Goal: Task Accomplishment & Management: Complete application form

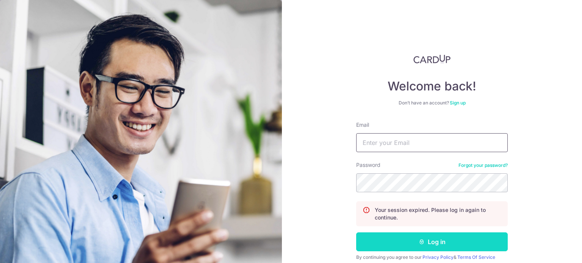
type input "[EMAIL_ADDRESS][DOMAIN_NAME]"
click at [392, 246] on button "Log in" at bounding box center [432, 242] width 152 height 19
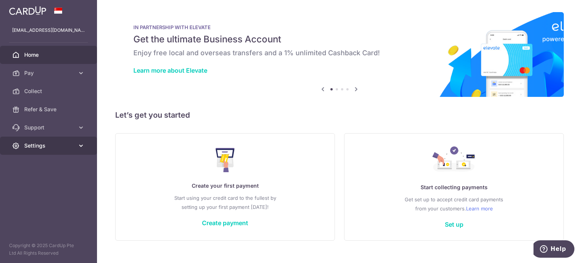
click at [54, 146] on span "Settings" at bounding box center [49, 146] width 50 height 8
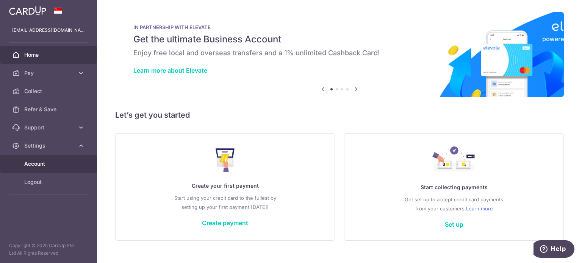
click at [47, 169] on link "Account" at bounding box center [48, 164] width 97 height 18
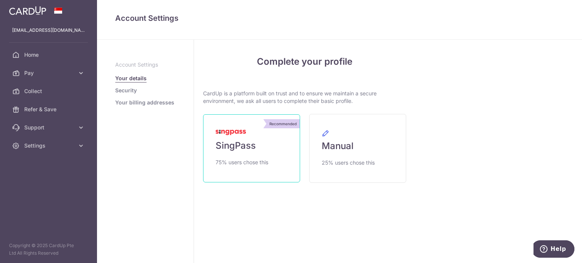
click at [258, 159] on span "75% users chose this" at bounding box center [242, 162] width 53 height 9
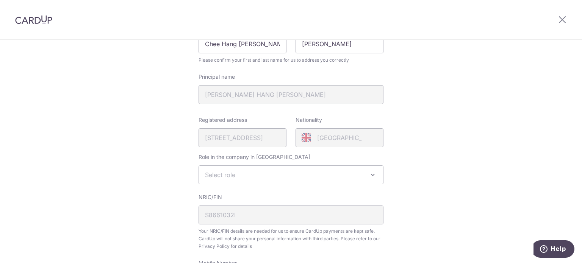
click at [219, 175] on span "Select role" at bounding box center [220, 175] width 30 height 8
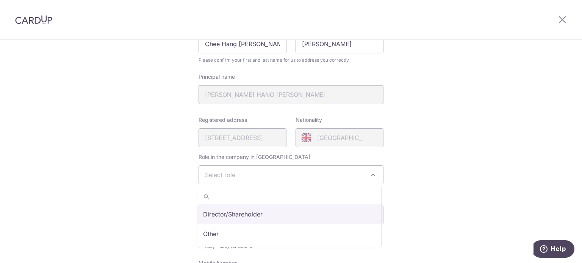
select select "director"
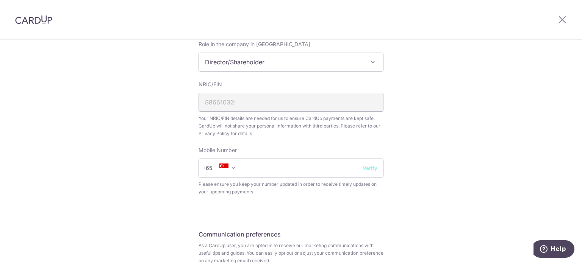
scroll to position [227, 0]
click at [255, 170] on input "text" at bounding box center [290, 167] width 185 height 19
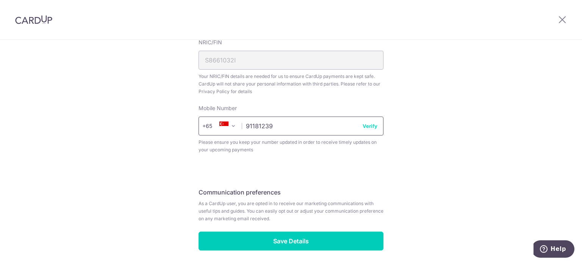
scroll to position [297, 0]
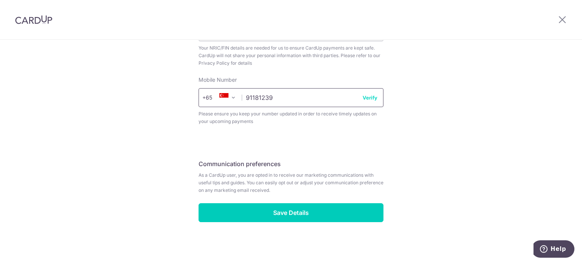
click at [367, 93] on input "91181239" at bounding box center [290, 97] width 185 height 19
type input "91181239"
click at [366, 95] on button "Verify" at bounding box center [370, 98] width 15 height 8
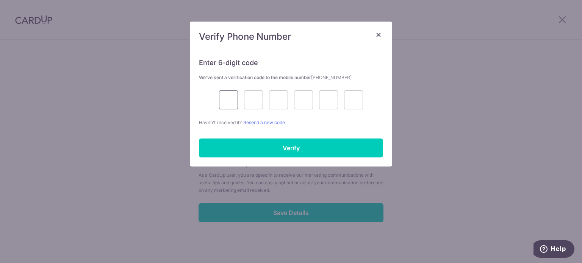
click at [232, 93] on input "text" at bounding box center [228, 100] width 19 height 19
type input "5"
type input "6"
type input "4"
type input "0"
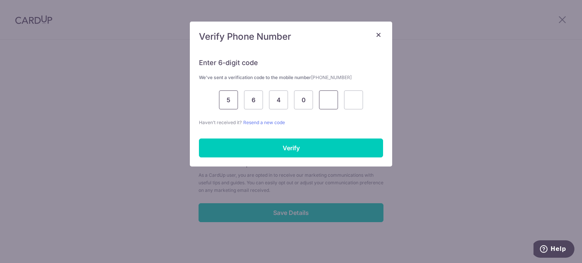
type input "4"
type input "9"
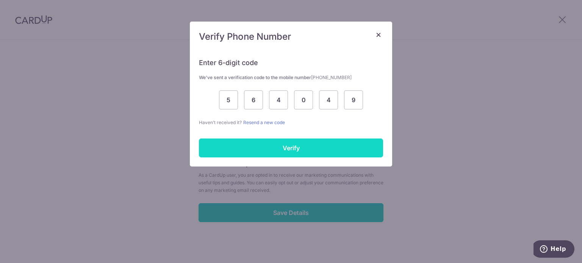
drag, startPoint x: 286, startPoint y: 147, endPoint x: 294, endPoint y: 143, distance: 8.8
click at [287, 145] on input "Verify" at bounding box center [291, 148] width 184 height 19
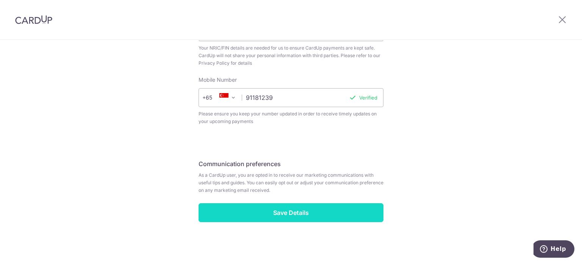
click at [286, 213] on input "Save Details" at bounding box center [290, 212] width 185 height 19
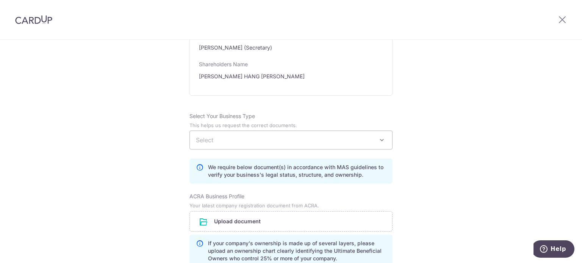
scroll to position [492, 0]
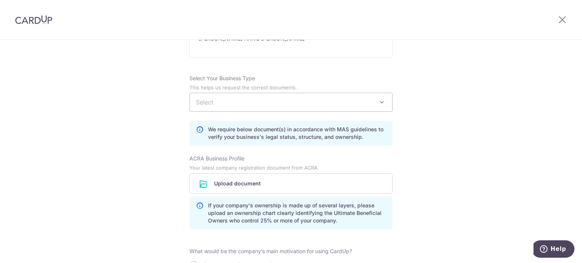
click at [261, 100] on span "Select" at bounding box center [291, 102] width 202 height 18
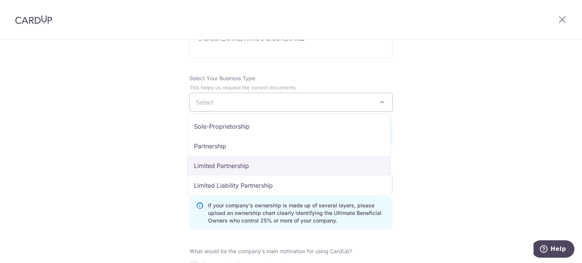
scroll to position [62, 0]
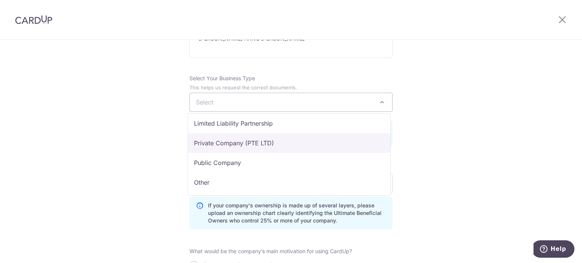
select select "Private Company (PTE LTD)"
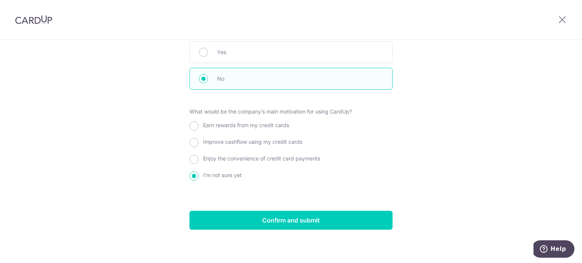
scroll to position [817, 0]
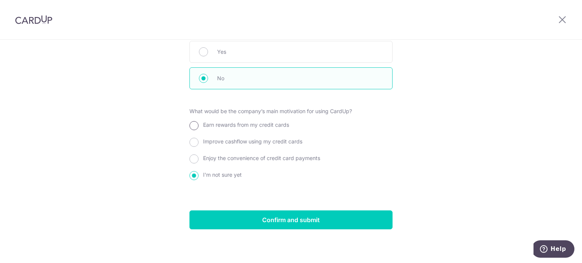
click at [193, 124] on input "Earn rewards from my credit cards" at bounding box center [193, 125] width 9 height 9
radio input "true"
click at [189, 158] on div "Enjoy the convenience of credit card payments" at bounding box center [290, 160] width 203 height 14
click at [191, 159] on input "Enjoy the convenience of credit card payments" at bounding box center [193, 159] width 9 height 9
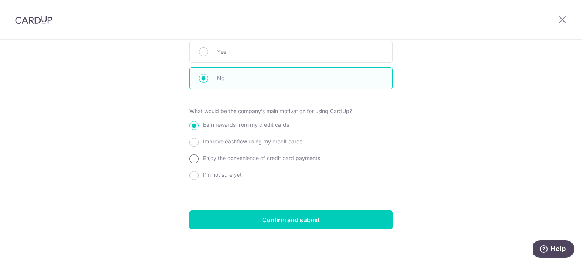
radio input "true"
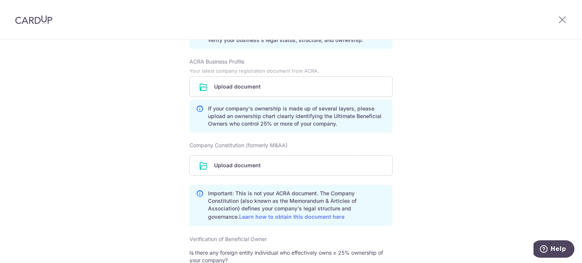
scroll to position [552, 0]
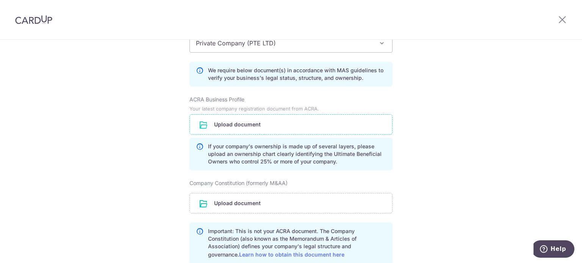
click at [329, 130] on input "file" at bounding box center [291, 125] width 202 height 20
drag, startPoint x: 250, startPoint y: 99, endPoint x: 184, endPoint y: 101, distance: 65.9
click at [184, 101] on div "Review the company details Company details View all The following details are r…" at bounding box center [291, 9] width 582 height 1042
copy label "ACRA Business Profile"
click at [174, 161] on div "Review the company details Company details View all The following details are r…" at bounding box center [291, 9] width 582 height 1042
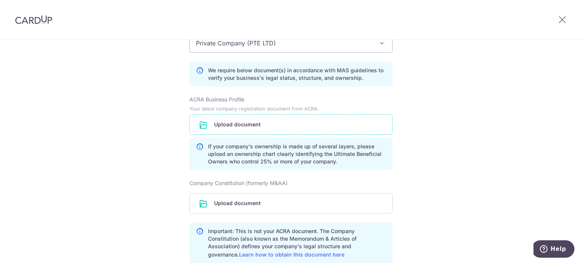
click at [264, 122] on input "file" at bounding box center [291, 125] width 202 height 20
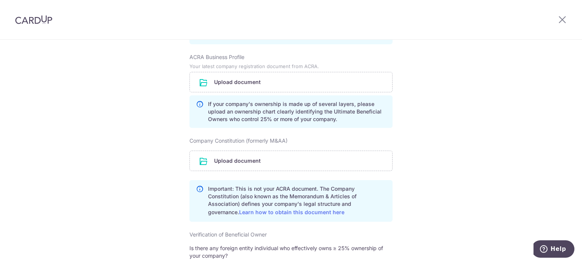
scroll to position [589, 0]
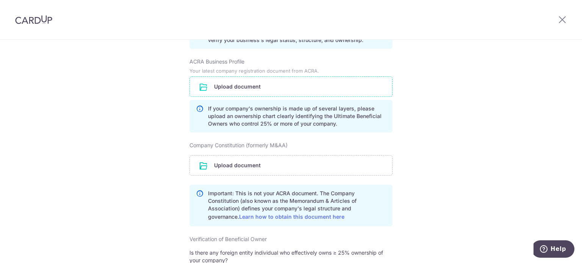
click at [225, 89] on input "file" at bounding box center [291, 87] width 202 height 20
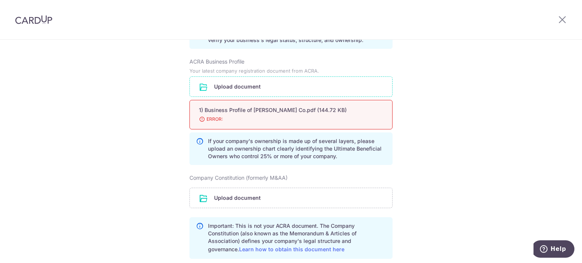
click at [256, 121] on span "ERROR:" at bounding box center [282, 120] width 166 height 8
click at [203, 119] on span "ERROR:" at bounding box center [282, 120] width 166 height 8
click at [247, 86] on input "file" at bounding box center [291, 87] width 202 height 20
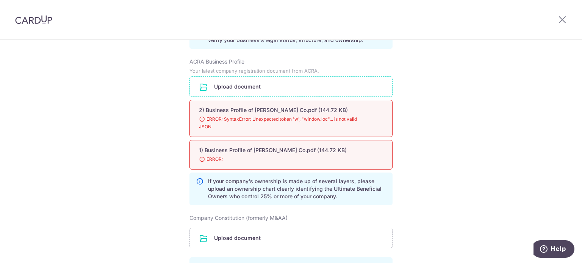
click at [271, 83] on input "file" at bounding box center [291, 87] width 202 height 20
click at [249, 83] on input "file" at bounding box center [291, 87] width 202 height 20
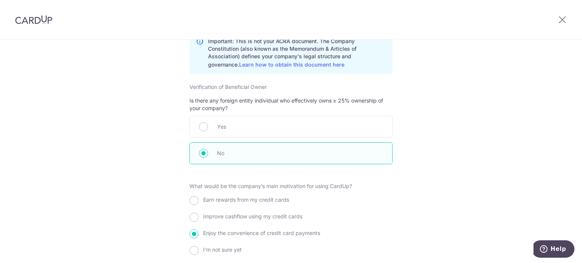
scroll to position [929, 0]
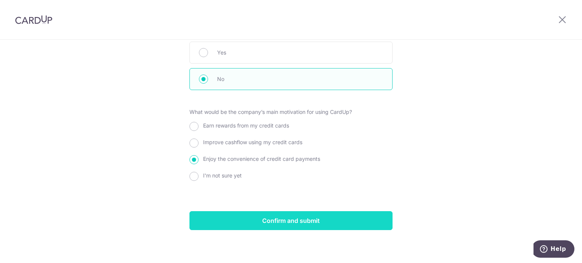
click at [292, 219] on input "Confirm and submit" at bounding box center [290, 220] width 203 height 19
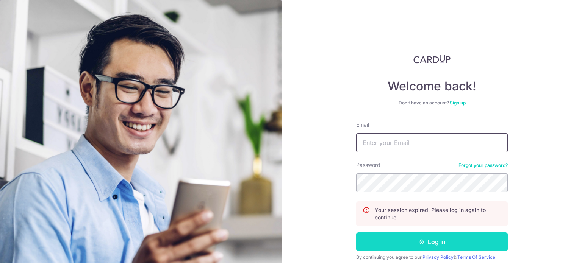
type input "[EMAIL_ADDRESS][DOMAIN_NAME]"
click at [391, 236] on button "Log in" at bounding box center [432, 242] width 152 height 19
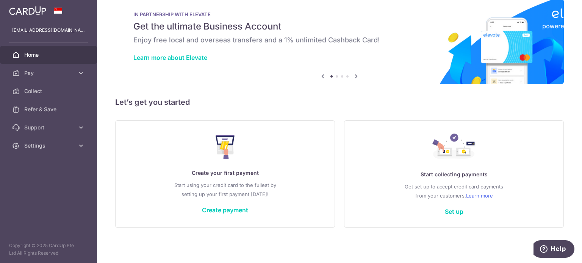
scroll to position [13, 0]
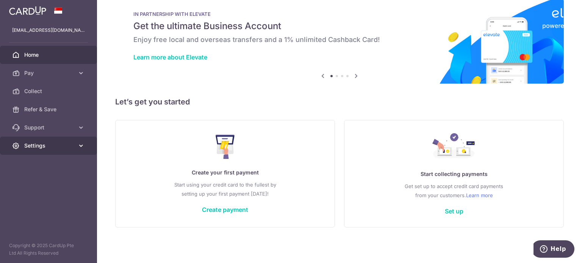
click at [42, 145] on span "Settings" at bounding box center [49, 146] width 50 height 8
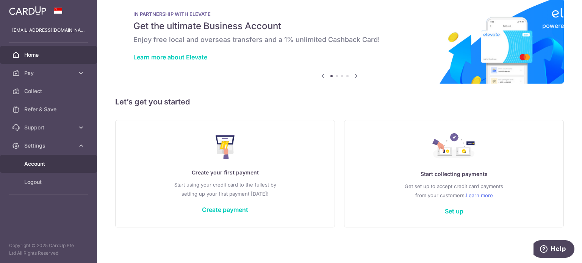
click at [58, 167] on span "Account" at bounding box center [49, 164] width 50 height 8
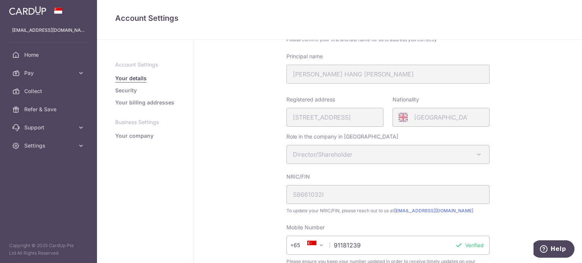
scroll to position [241, 0]
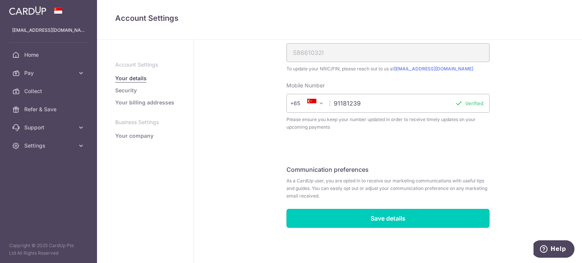
click at [381, 214] on input "Save details" at bounding box center [387, 218] width 203 height 19
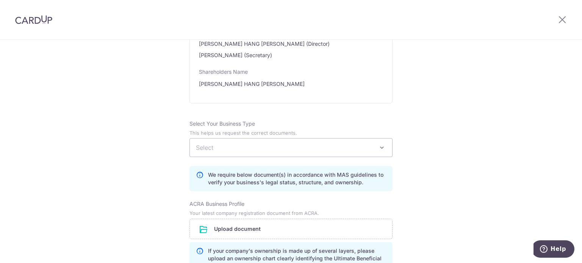
scroll to position [406, 0]
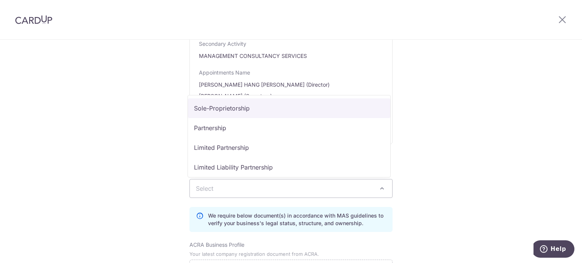
drag, startPoint x: 254, startPoint y: 194, endPoint x: 259, endPoint y: 186, distance: 9.2
click at [256, 192] on span "Select" at bounding box center [291, 189] width 202 height 18
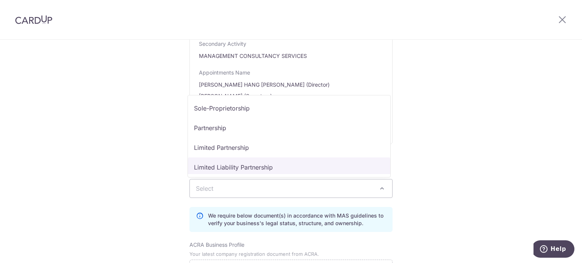
scroll to position [62, 0]
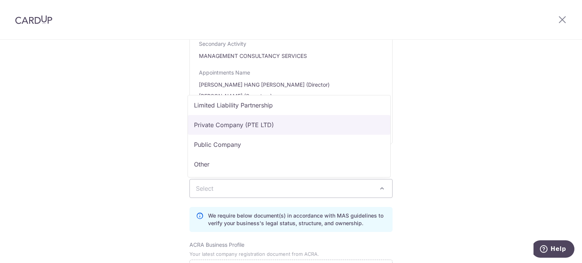
select select "Private Company (PTE LTD)"
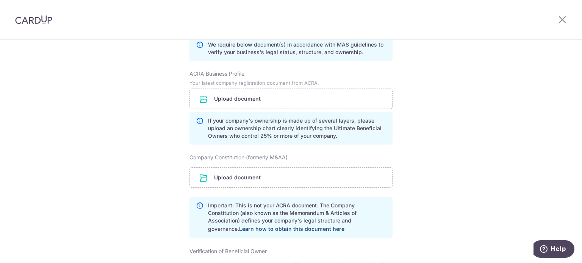
scroll to position [520, 0]
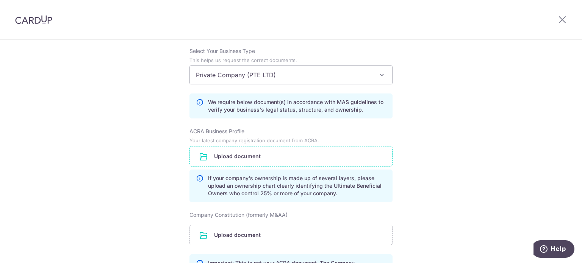
click at [306, 158] on input "file" at bounding box center [291, 157] width 202 height 20
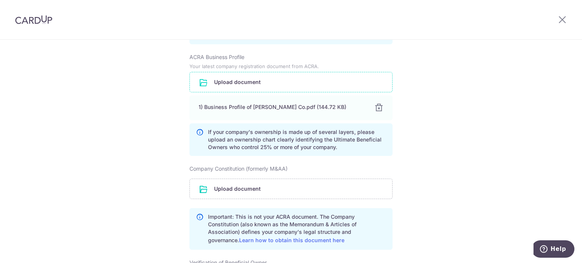
scroll to position [709, 0]
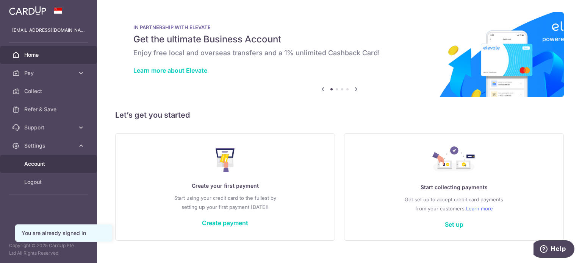
click at [56, 164] on span "Account" at bounding box center [49, 164] width 50 height 8
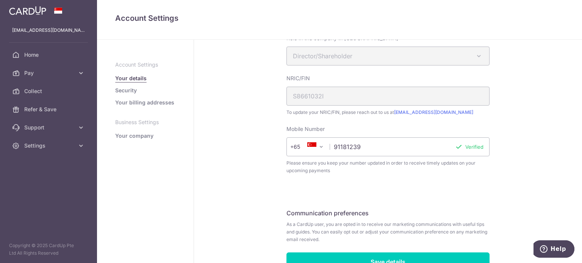
scroll to position [241, 0]
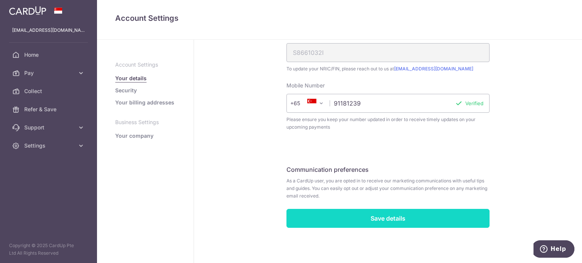
click at [360, 215] on input "Save details" at bounding box center [387, 218] width 203 height 19
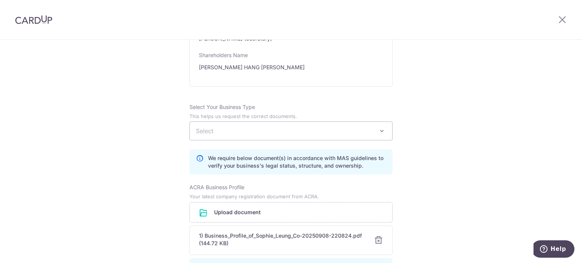
scroll to position [438, 0]
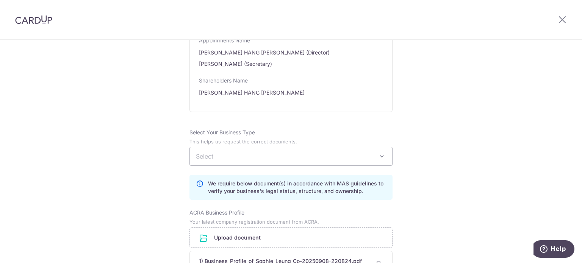
click at [299, 159] on span "Select" at bounding box center [291, 156] width 202 height 18
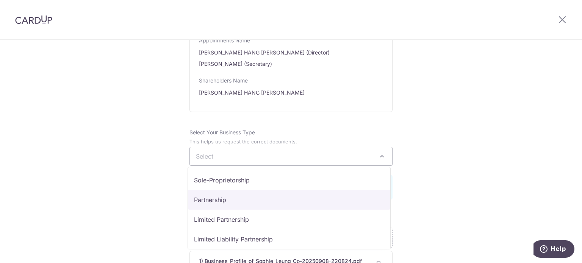
scroll to position [62, 0]
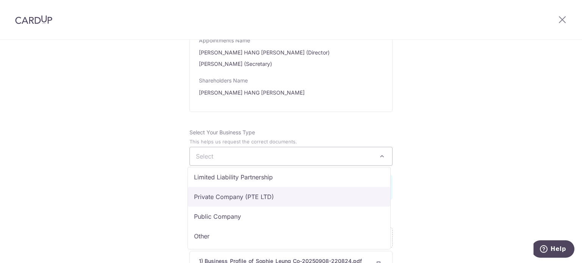
select select "Private Company (PTE LTD)"
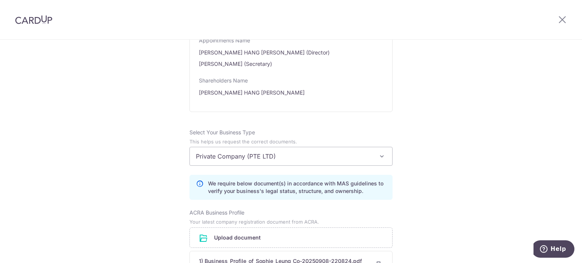
scroll to position [628, 0]
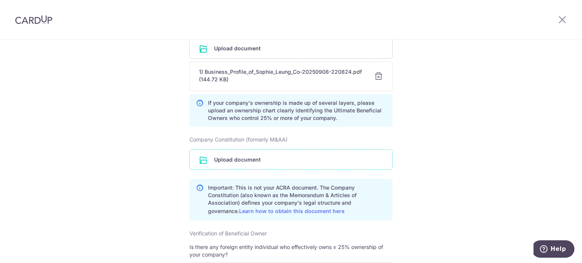
click at [284, 165] on input "file" at bounding box center [291, 160] width 202 height 20
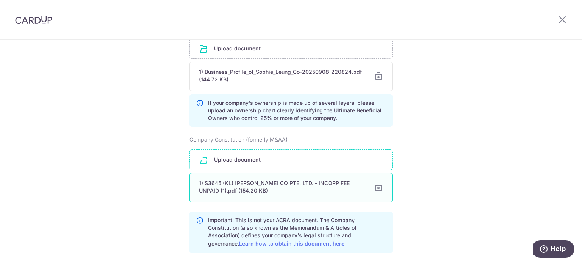
click at [375, 188] on div at bounding box center [378, 187] width 9 height 9
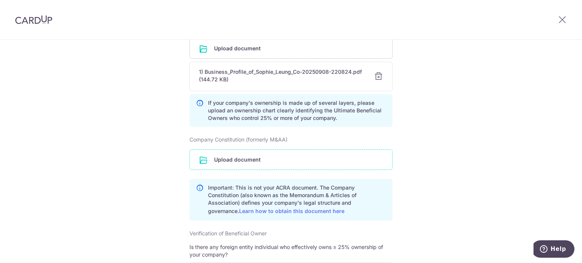
click at [308, 158] on input "file" at bounding box center [291, 160] width 202 height 20
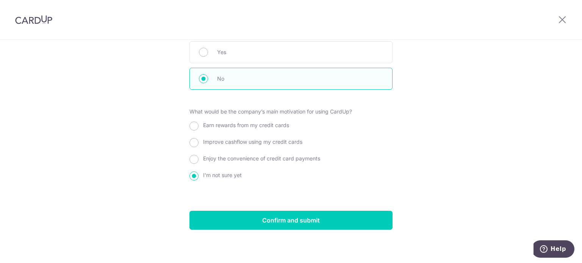
scroll to position [877, 0]
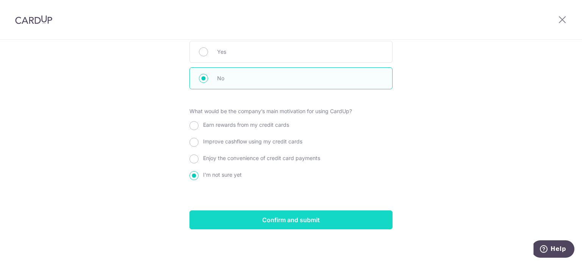
click at [347, 224] on input "Confirm and submit" at bounding box center [290, 220] width 203 height 19
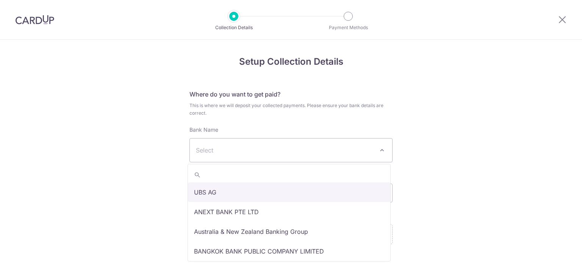
click at [270, 152] on span "Select" at bounding box center [285, 150] width 178 height 9
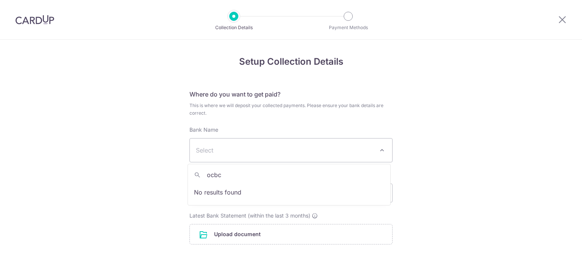
type input "ocbc"
click at [245, 153] on span "Select" at bounding box center [285, 150] width 178 height 9
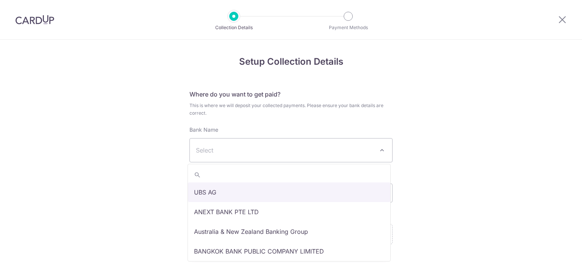
click at [376, 146] on span "Select" at bounding box center [290, 150] width 203 height 24
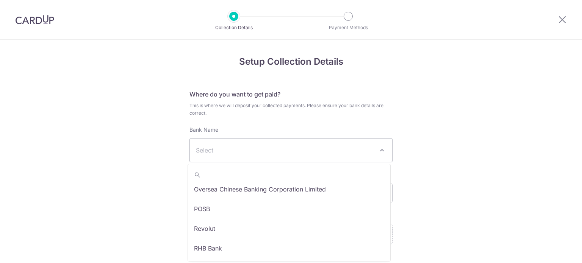
scroll to position [909, 0]
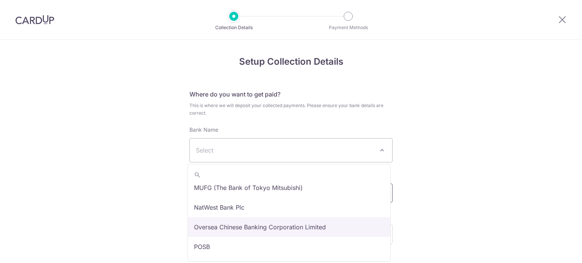
select select "12"
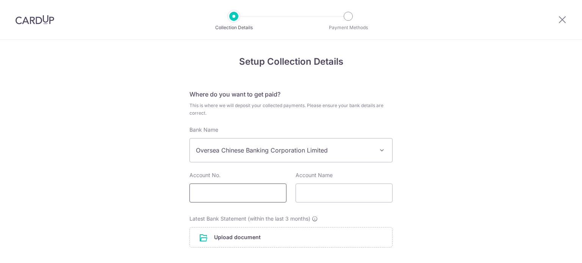
click at [231, 192] on input "text" at bounding box center [237, 193] width 97 height 19
click at [223, 198] on input "text" at bounding box center [237, 193] width 97 height 19
click at [228, 193] on input "text" at bounding box center [237, 193] width 97 height 19
paste input "601650575001"
type input "601650575001"
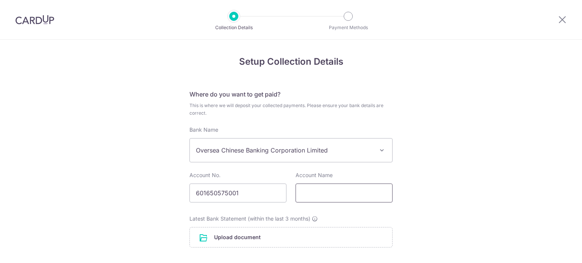
click at [340, 190] on input "text" at bounding box center [343, 193] width 97 height 19
type input "S"
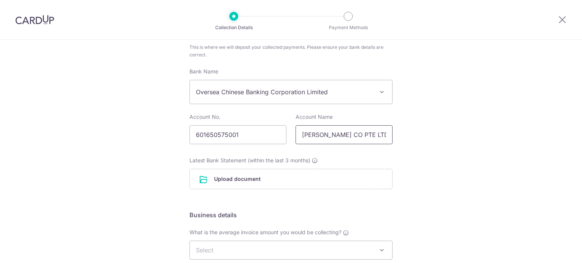
scroll to position [76, 0]
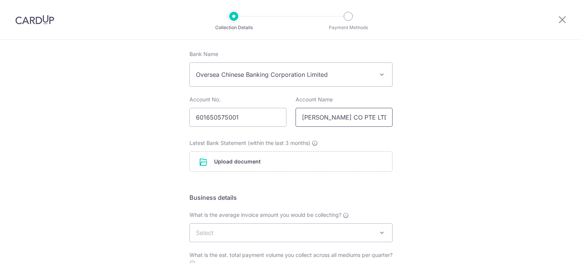
type input "SOPHIE LEUNG CO PTE LTD"
click at [251, 165] on input "file" at bounding box center [291, 162] width 202 height 20
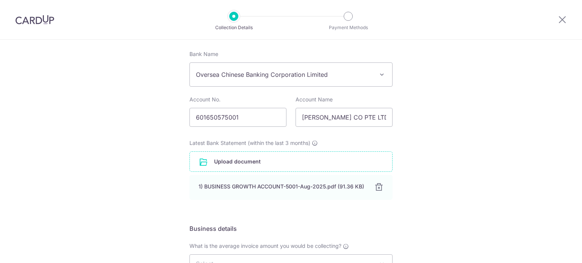
scroll to position [227, 0]
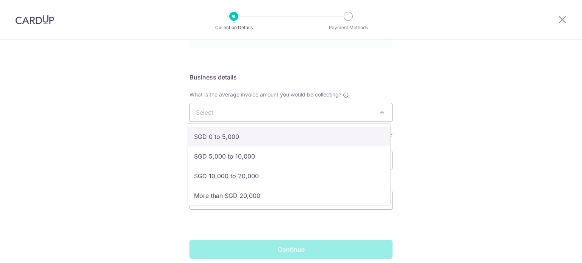
click at [261, 110] on span "Select" at bounding box center [291, 112] width 202 height 18
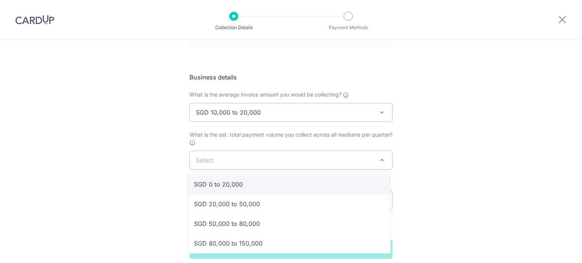
click at [255, 158] on span "Select" at bounding box center [291, 160] width 202 height 18
click at [315, 108] on span "SGD 10,000 to 20,000" at bounding box center [291, 112] width 202 height 18
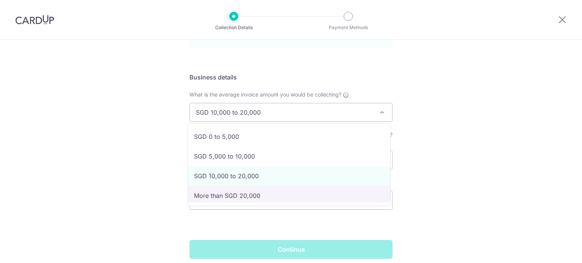
select select "More than SGD 20,000"
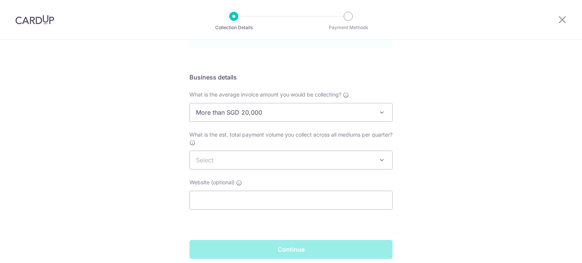
drag, startPoint x: 283, startPoint y: 162, endPoint x: 279, endPoint y: 162, distance: 3.8
click at [282, 162] on span "Select" at bounding box center [291, 160] width 202 height 18
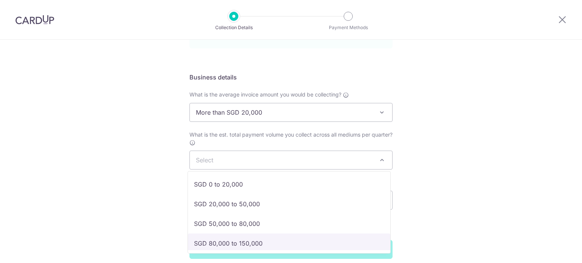
select select "SGD 80,000 to 150,000"
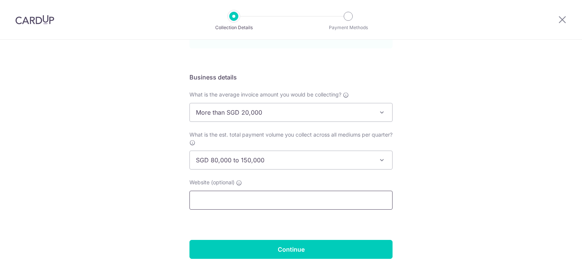
click at [224, 200] on input "text" at bounding box center [290, 200] width 203 height 19
type input "W"
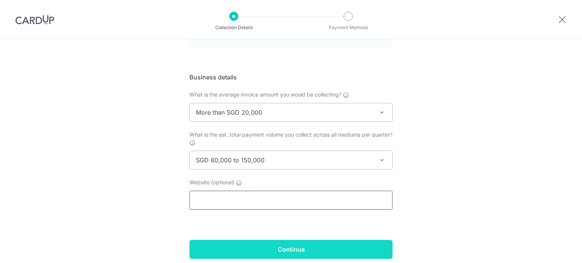
scroll to position [258, 0]
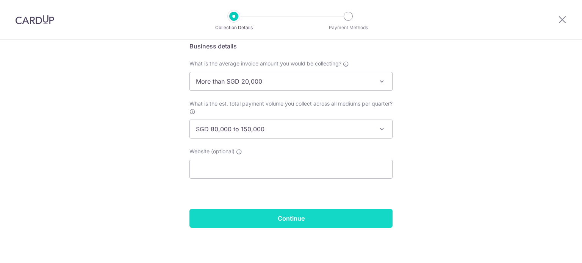
click at [264, 219] on input "Continue" at bounding box center [290, 218] width 203 height 19
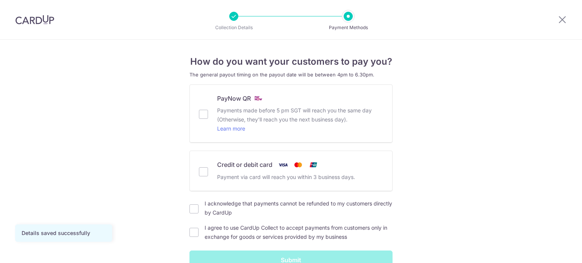
click at [202, 118] on input "PayNow QR Payments made before 5 pm SGT will reach you the same day (Otherwise,…" at bounding box center [203, 114] width 9 height 9
checkbox input "true"
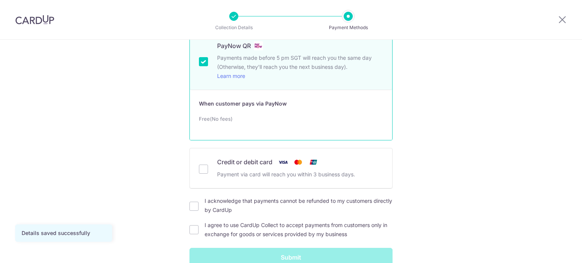
scroll to position [76, 0]
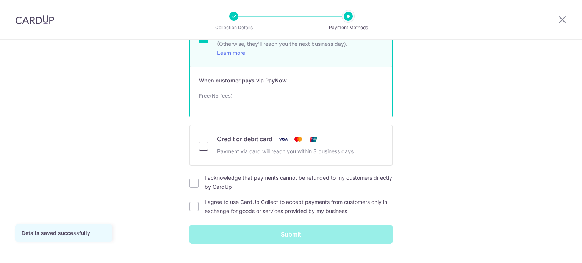
click at [205, 147] on input "Credit or debit card Payment via card will reach you within 3 business days." at bounding box center [203, 146] width 9 height 9
checkbox input "true"
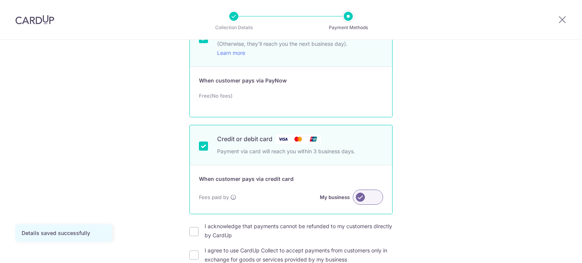
click at [361, 196] on label at bounding box center [368, 197] width 30 height 15
click at [0, 0] on input "My business" at bounding box center [0, 0] width 0 height 0
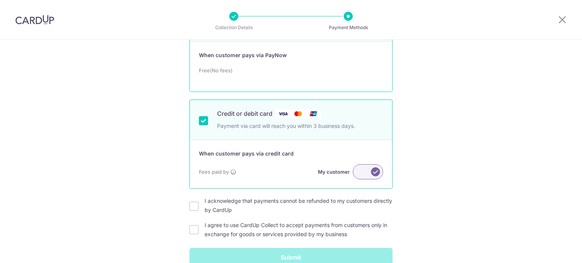
scroll to position [114, 0]
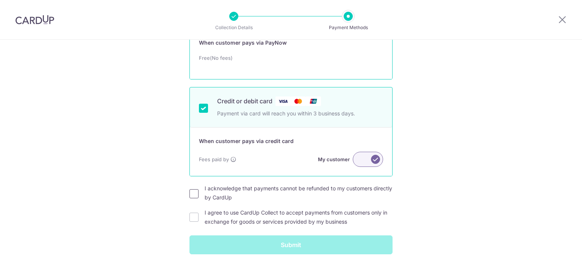
click at [189, 197] on input "I acknowledge that payments cannot be refunded to my customers directly by Card…" at bounding box center [193, 193] width 9 height 9
checkbox input "true"
click at [195, 213] on input "I agree to use CardUp Collect to accept payments from customers only in exchang…" at bounding box center [193, 217] width 9 height 9
checkbox input "true"
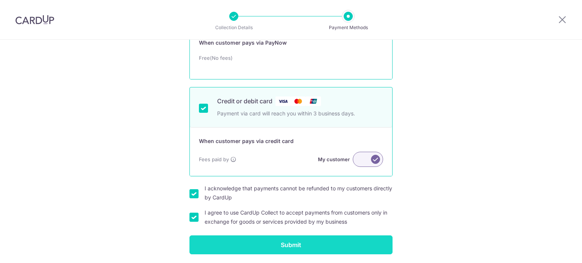
click at [245, 247] on input "Submit" at bounding box center [290, 245] width 203 height 19
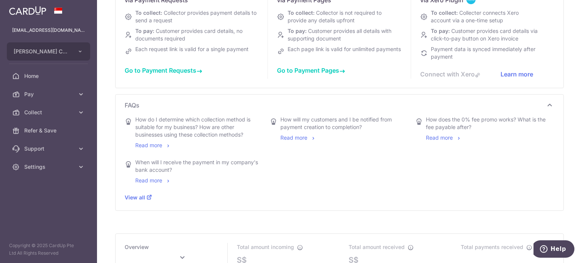
scroll to position [117, 0]
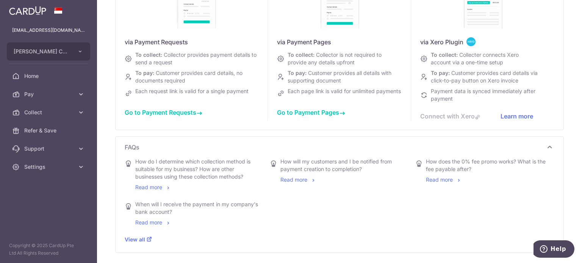
type input "[DATE]"
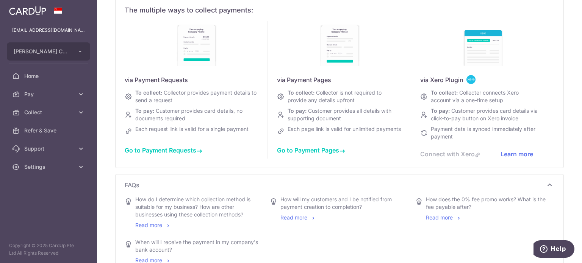
scroll to position [41, 0]
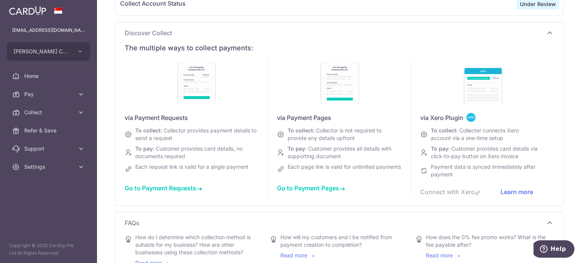
click at [202, 155] on div "To pay: Customer provides card details, no documents required" at bounding box center [190, 152] width 117 height 15
click at [53, 166] on span "Settings" at bounding box center [49, 167] width 50 height 8
click at [59, 152] on span "Support" at bounding box center [49, 149] width 50 height 8
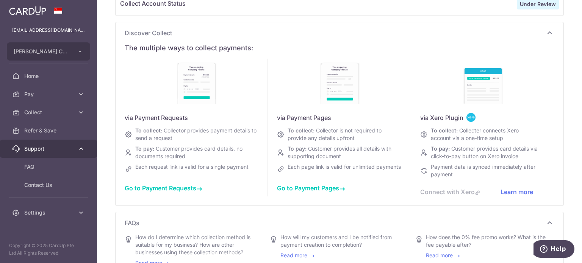
click at [59, 152] on span "Support" at bounding box center [49, 149] width 50 height 8
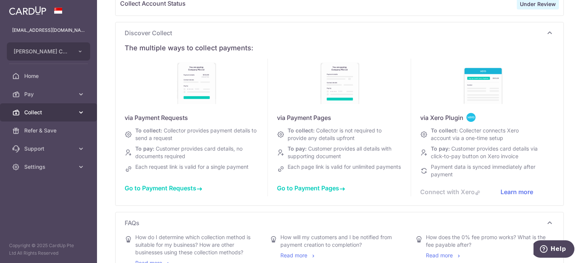
click at [71, 115] on span "Collect" at bounding box center [49, 113] width 50 height 8
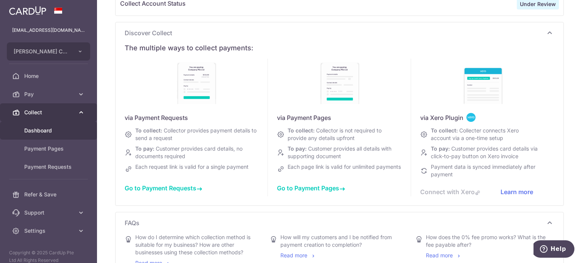
click at [71, 115] on link "Collect" at bounding box center [48, 112] width 97 height 18
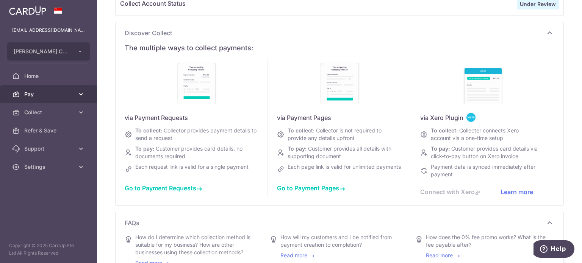
click at [75, 95] on link "Pay" at bounding box center [48, 94] width 97 height 18
click at [77, 95] on icon at bounding box center [81, 95] width 8 height 8
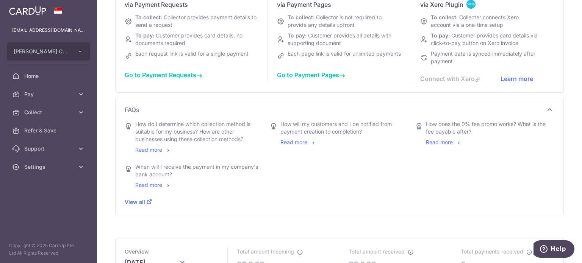
scroll to position [117, 0]
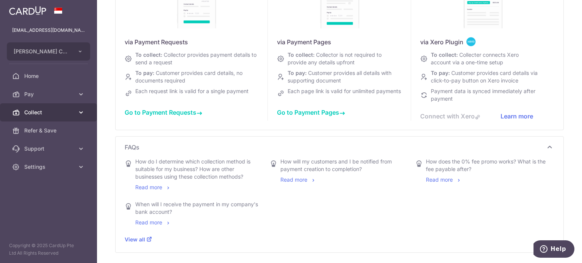
click at [51, 112] on span "Collect" at bounding box center [49, 113] width 50 height 8
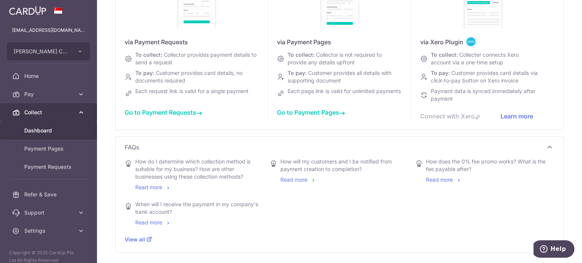
click at [51, 112] on span "Collect" at bounding box center [49, 113] width 50 height 8
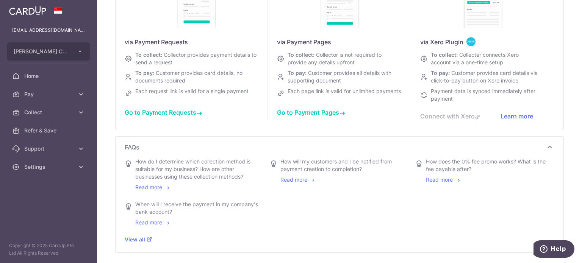
click at [41, 11] on img at bounding box center [27, 10] width 37 height 9
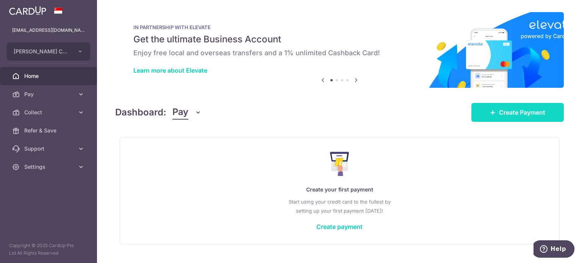
click at [526, 118] on link "Create Payment" at bounding box center [517, 112] width 92 height 19
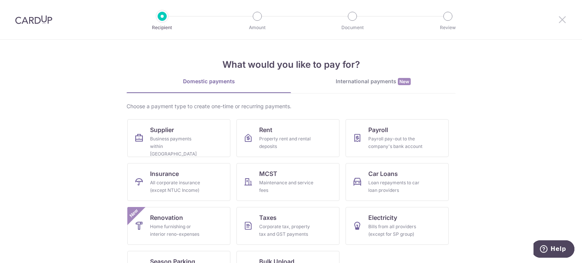
click at [566, 21] on icon at bounding box center [562, 19] width 9 height 9
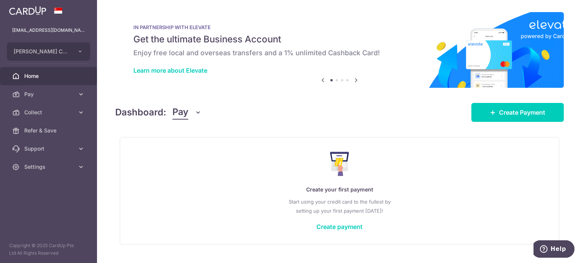
click at [34, 26] on div "[EMAIL_ADDRESS][DOMAIN_NAME]" at bounding box center [48, 30] width 97 height 18
click at [52, 166] on span "Settings" at bounding box center [49, 167] width 50 height 8
click at [34, 205] on span "Logout" at bounding box center [49, 204] width 50 height 8
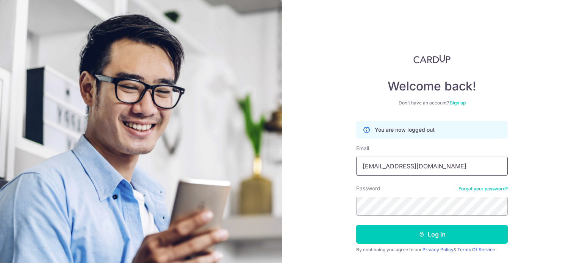
click at [330, 170] on div "Welcome back! Don’t have an account? Sign up You are now logged out Email [EMAI…" at bounding box center [432, 131] width 300 height 263
click at [517, 153] on div "Welcome back! Don’t have an account? Sign up You are now logged out Email [EMAI…" at bounding box center [432, 131] width 300 height 263
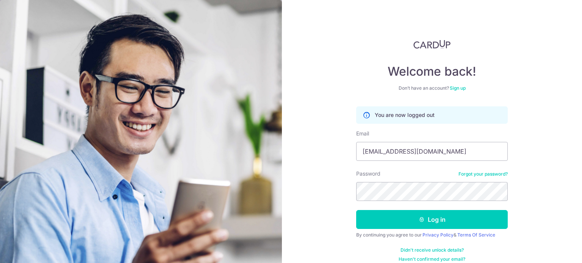
scroll to position [23, 0]
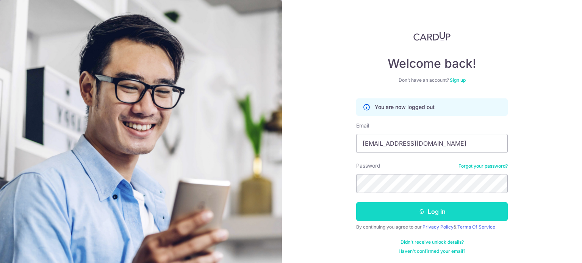
click at [432, 212] on button "Log in" at bounding box center [432, 211] width 152 height 19
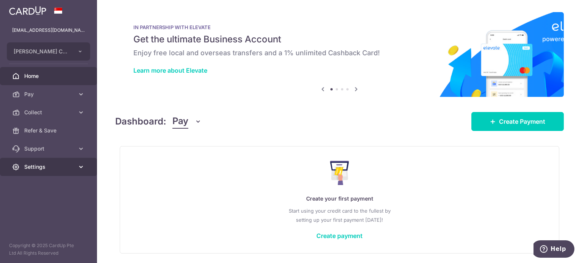
click at [68, 164] on span "Settings" at bounding box center [49, 167] width 50 height 8
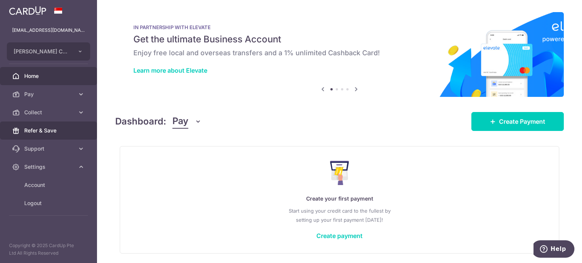
click at [70, 133] on span "Refer & Save" at bounding box center [49, 131] width 50 height 8
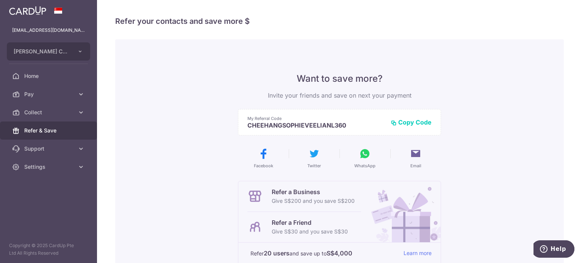
click at [415, 120] on button "Copy Code" at bounding box center [411, 123] width 41 height 8
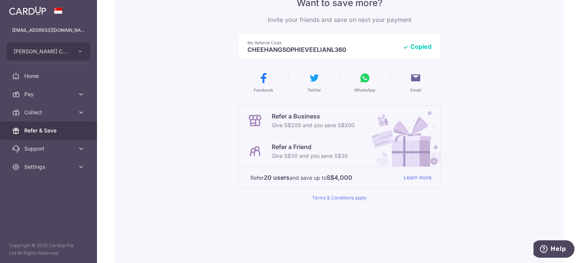
scroll to position [38, 0]
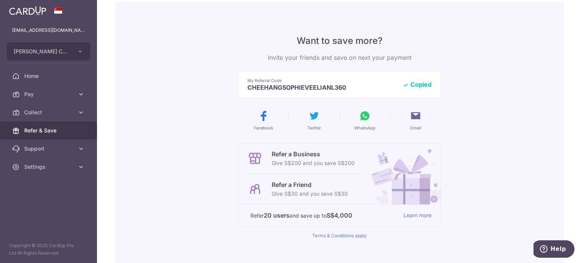
click at [213, 181] on div "Want to save more? Invite your friends and save on next your payment My Referra…" at bounding box center [339, 155] width 448 height 306
click at [356, 120] on button "WhatsApp" at bounding box center [364, 120] width 45 height 21
click at [168, 138] on div "Want to save more? Invite your friends and save on next your payment My Referra…" at bounding box center [339, 155] width 448 height 306
click at [61, 148] on span "Support" at bounding box center [49, 149] width 50 height 8
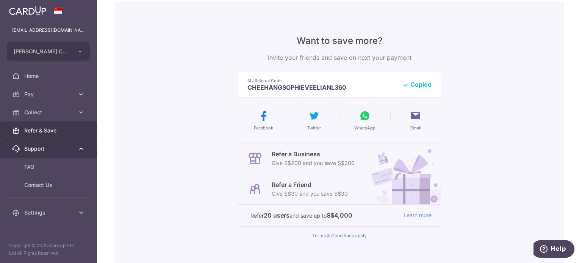
click at [61, 148] on span "Support" at bounding box center [49, 149] width 50 height 8
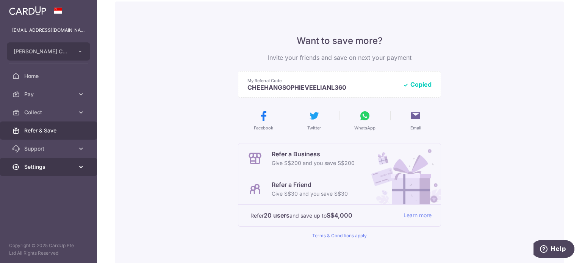
click at [71, 169] on span "Settings" at bounding box center [49, 167] width 50 height 8
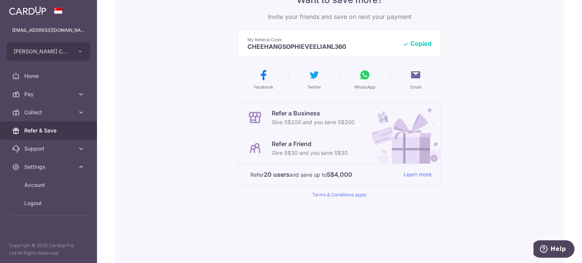
scroll to position [41, 0]
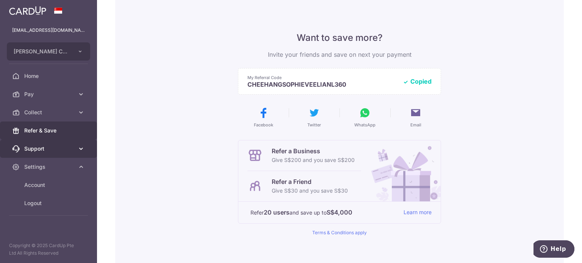
click at [50, 151] on span "Support" at bounding box center [49, 149] width 50 height 8
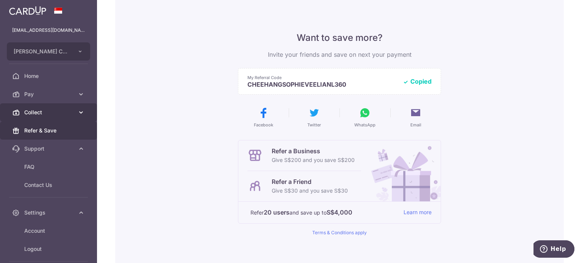
click at [63, 113] on span "Collect" at bounding box center [49, 113] width 50 height 8
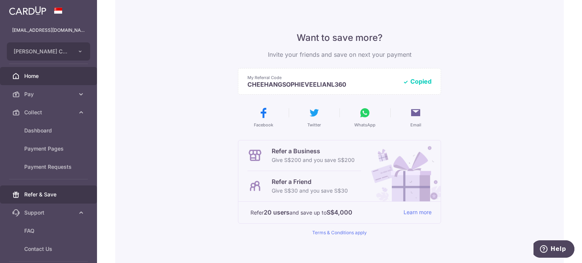
click at [50, 75] on span "Home" at bounding box center [49, 76] width 50 height 8
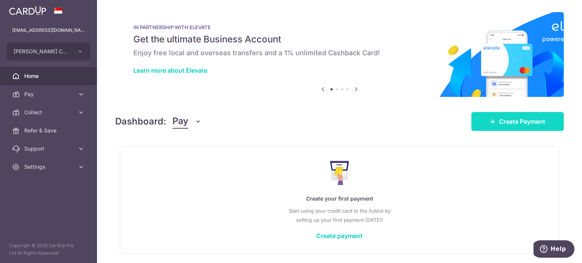
click at [499, 121] on span "Create Payment" at bounding box center [522, 121] width 46 height 9
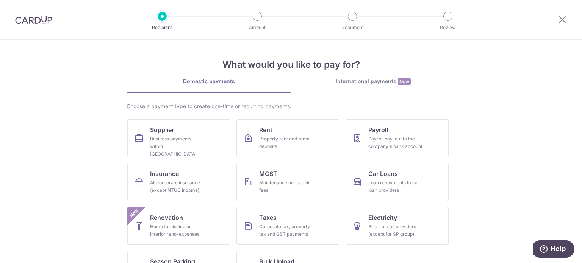
click at [367, 81] on div "International payments New" at bounding box center [373, 82] width 164 height 8
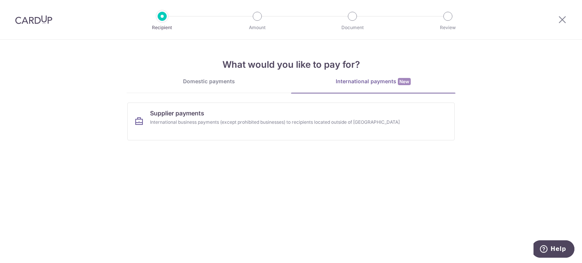
click at [223, 84] on div "Domestic payments" at bounding box center [209, 82] width 164 height 8
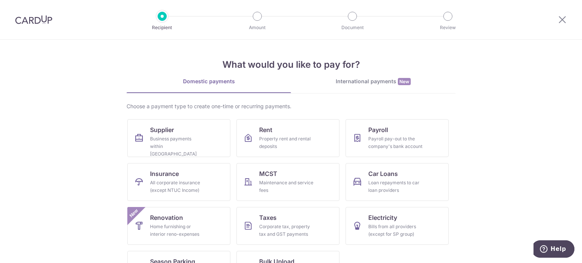
click at [33, 16] on img at bounding box center [33, 19] width 37 height 9
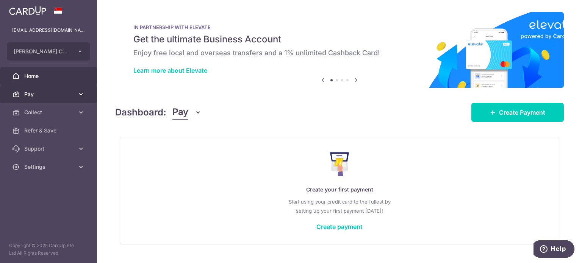
click at [64, 98] on link "Pay" at bounding box center [48, 94] width 97 height 18
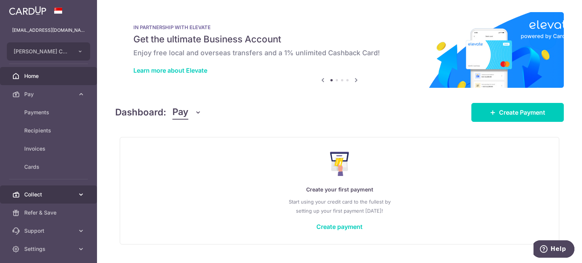
click at [56, 193] on span "Collect" at bounding box center [49, 195] width 50 height 8
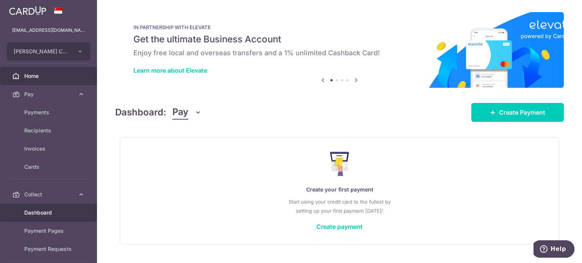
click at [43, 212] on span "Dashboard" at bounding box center [49, 213] width 50 height 8
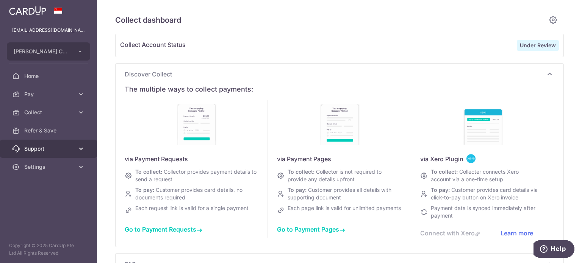
click at [68, 151] on span "Support" at bounding box center [49, 149] width 50 height 8
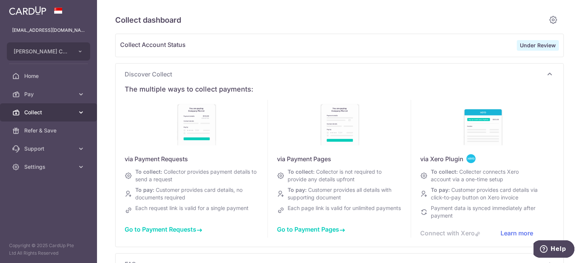
click at [68, 116] on span "Collect" at bounding box center [49, 113] width 50 height 8
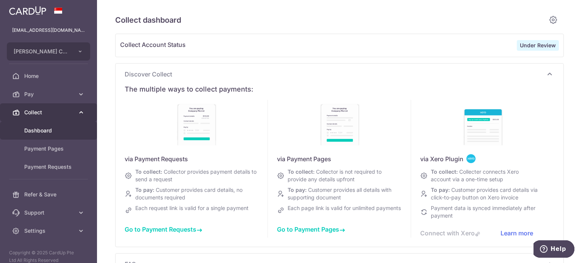
click at [68, 116] on span "Collect" at bounding box center [49, 113] width 50 height 8
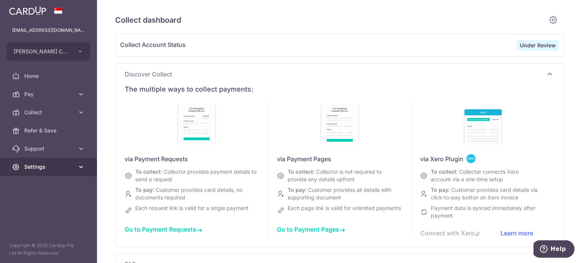
click at [67, 172] on link "Settings" at bounding box center [48, 167] width 97 height 18
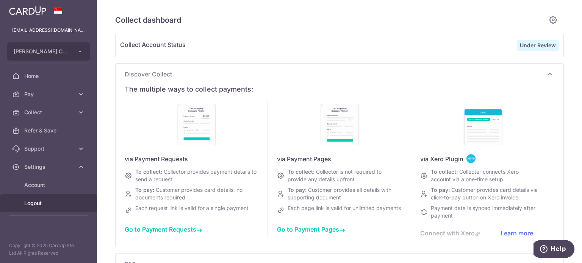
type input "September 2025"
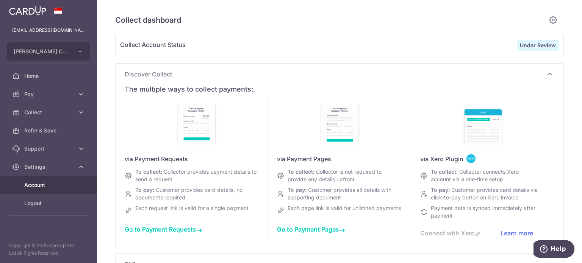
click at [57, 185] on span "Account" at bounding box center [49, 185] width 50 height 8
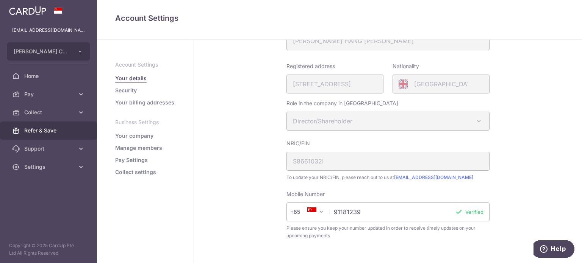
click at [61, 130] on span "Refer & Save" at bounding box center [49, 131] width 50 height 8
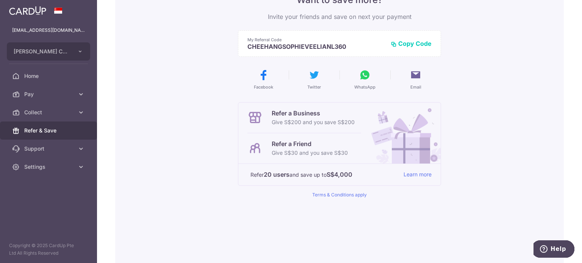
click at [361, 78] on icon at bounding box center [365, 75] width 12 height 12
click at [47, 168] on span "Settings" at bounding box center [49, 167] width 50 height 8
click at [48, 204] on span "Logout" at bounding box center [49, 204] width 50 height 8
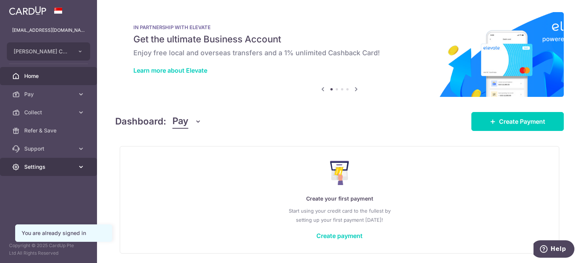
click at [75, 168] on link "Settings" at bounding box center [48, 167] width 97 height 18
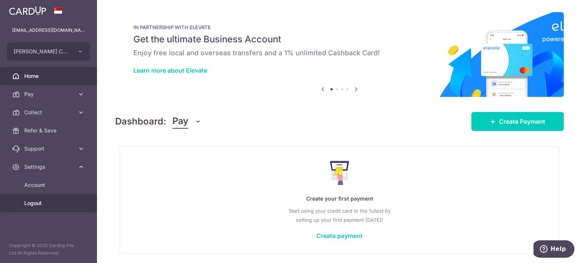
click at [55, 202] on span "Logout" at bounding box center [49, 204] width 50 height 8
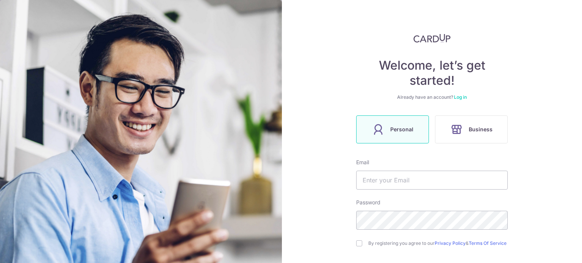
scroll to position [38, 0]
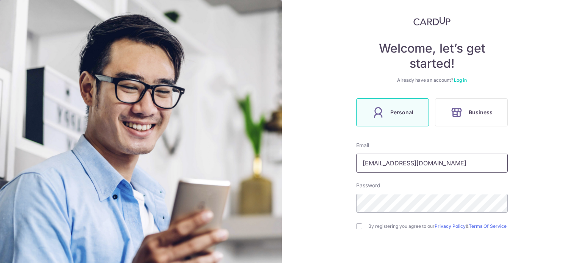
drag, startPoint x: 441, startPoint y: 160, endPoint x: 314, endPoint y: 163, distance: 126.5
click at [314, 163] on div "Welcome, let’s get started! Already have an account? Log in Personal Business E…" at bounding box center [432, 131] width 300 height 263
type input "svlleung@gmail.com"
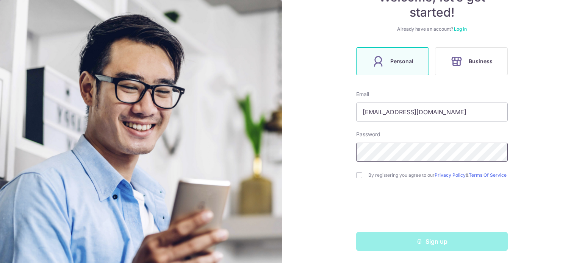
scroll to position [92, 0]
click at [356, 171] on div "By registering you agree to our Privacy Policy & Terms Of Service" at bounding box center [432, 175] width 152 height 9
click at [358, 176] on input "checkbox" at bounding box center [359, 175] width 6 height 6
checkbox input "true"
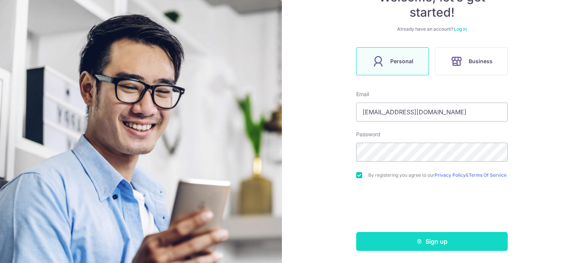
click at [418, 243] on icon "submit" at bounding box center [419, 242] width 6 height 6
